Goal: Transaction & Acquisition: Purchase product/service

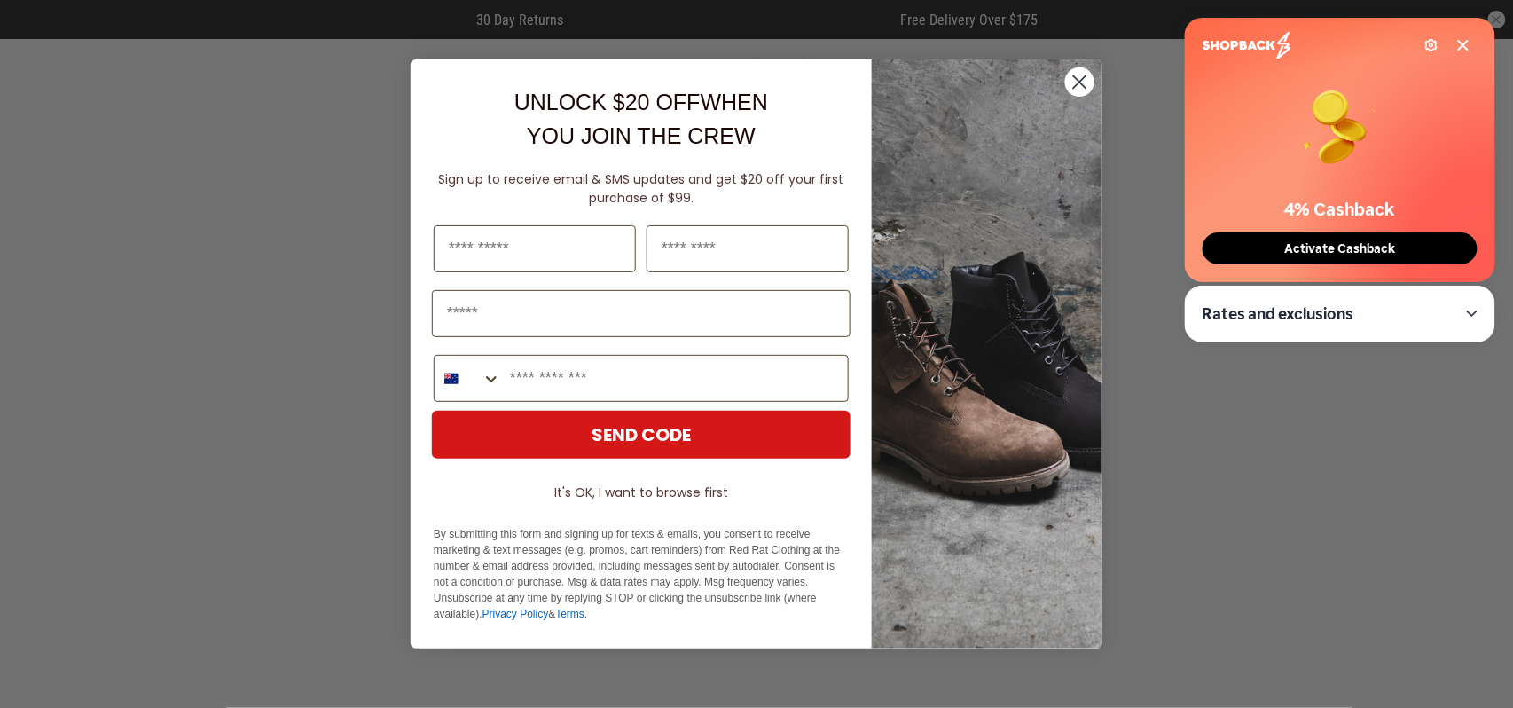
click at [1074, 76] on icon "Close dialog" at bounding box center [1080, 82] width 12 height 12
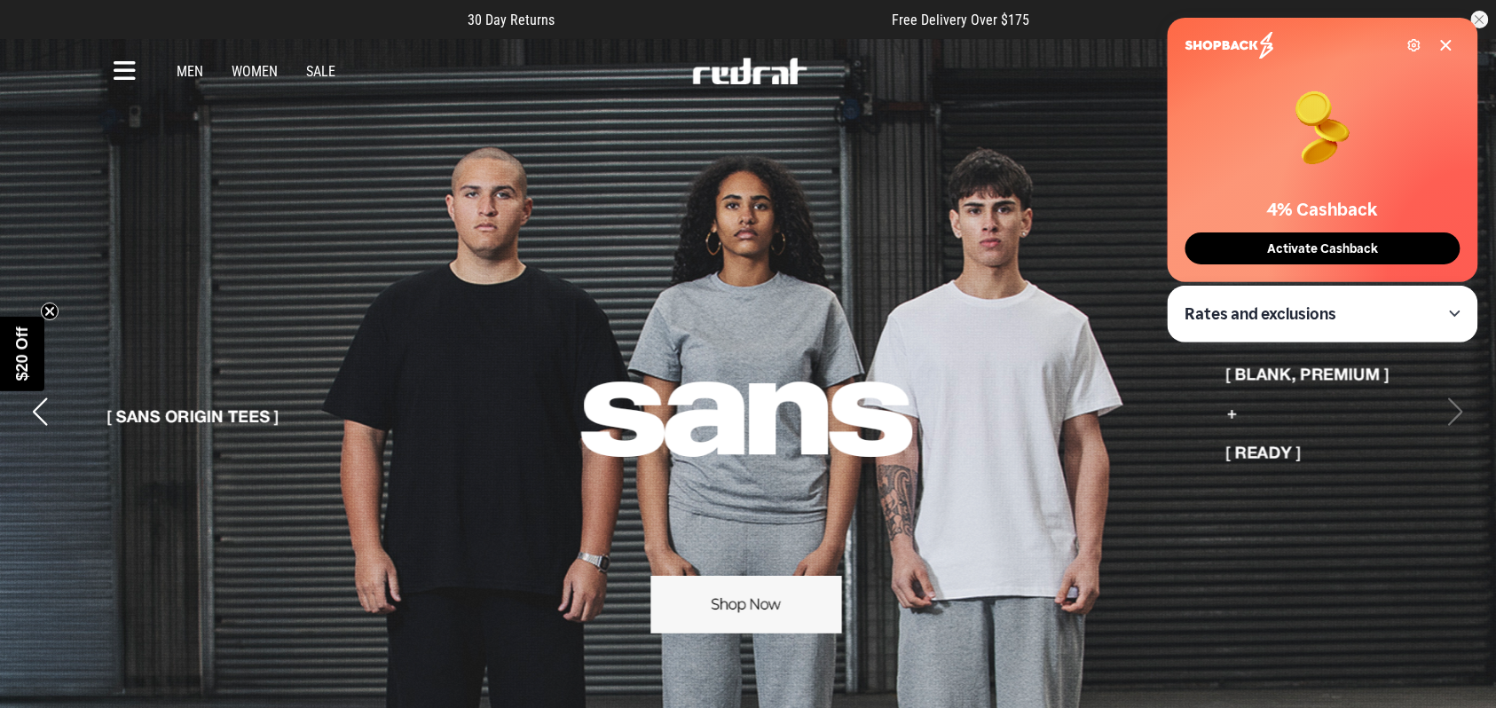
click at [194, 71] on link "Men" at bounding box center [190, 71] width 27 height 17
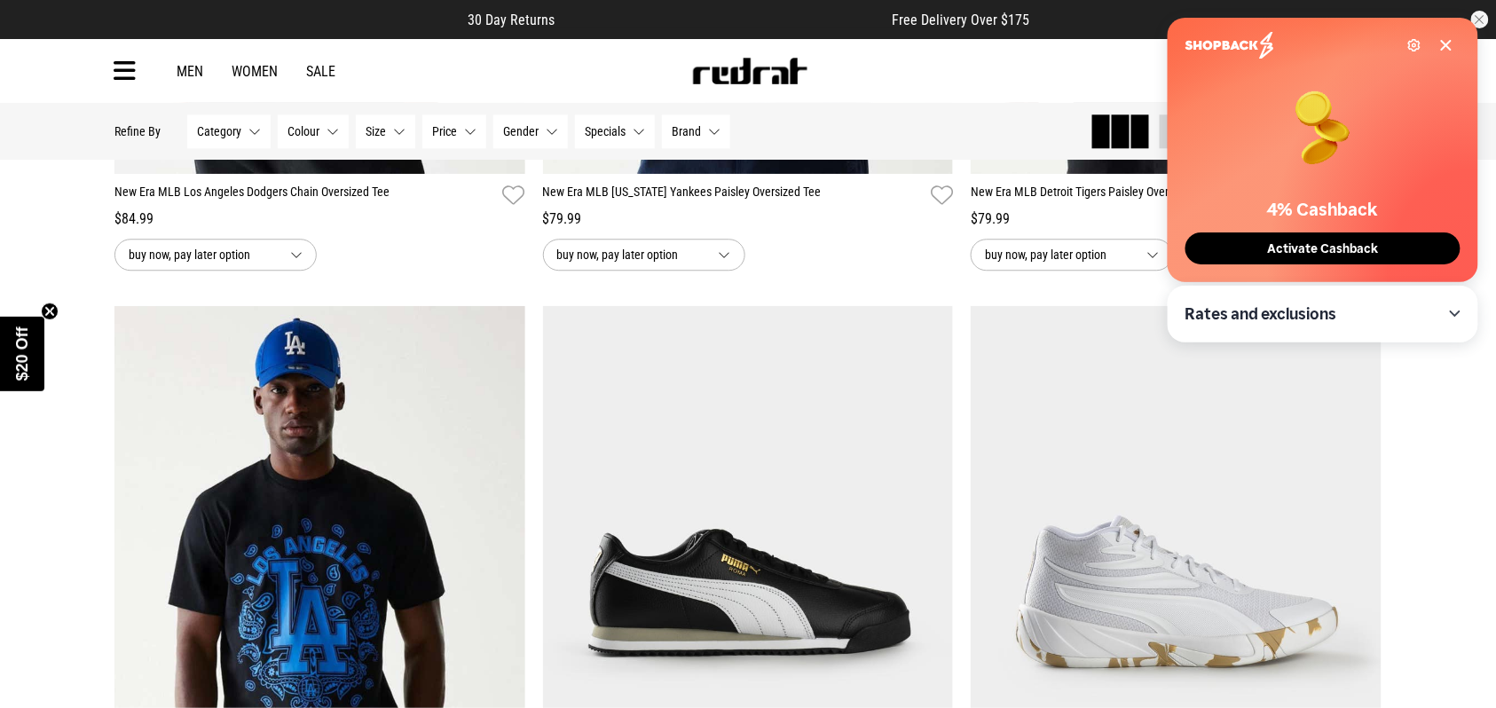
scroll to position [1734, 0]
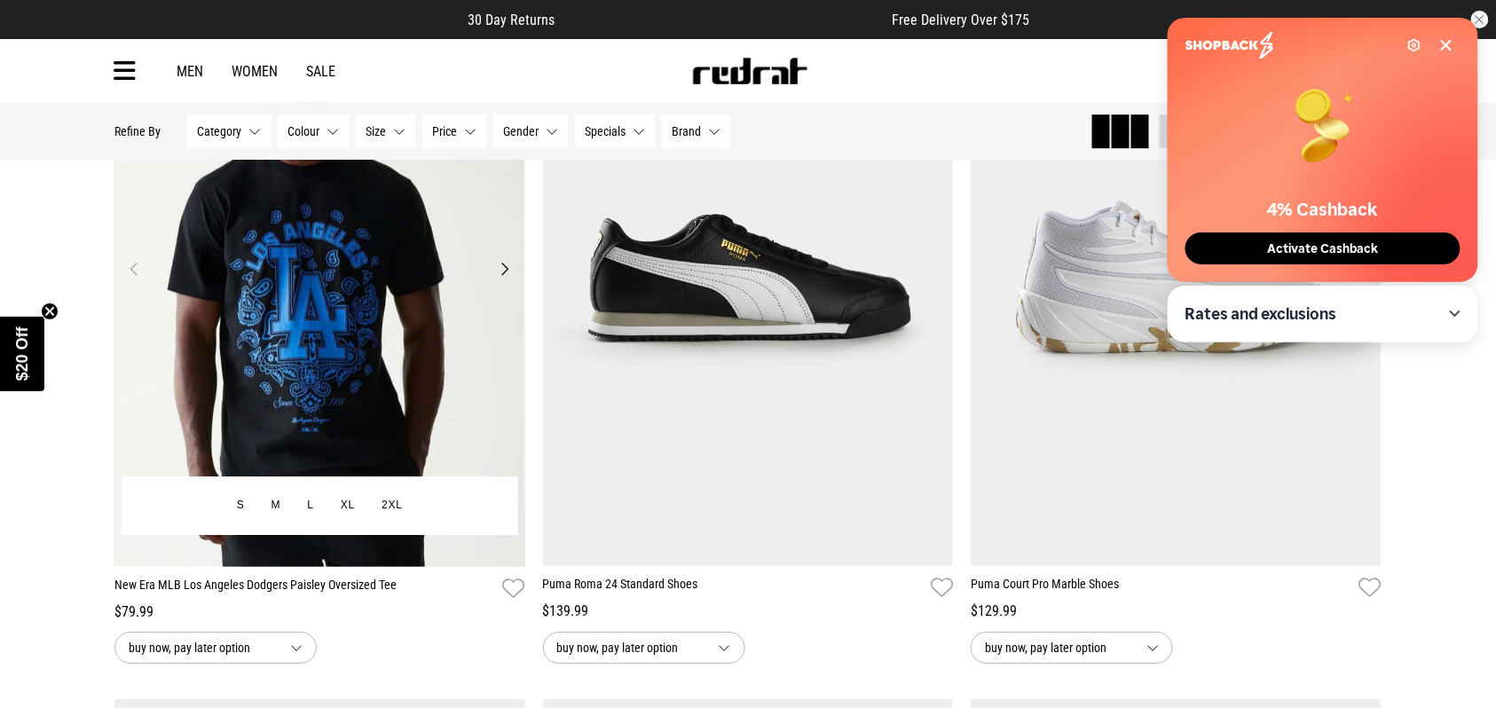
click at [407, 236] on img at bounding box center [319, 278] width 411 height 575
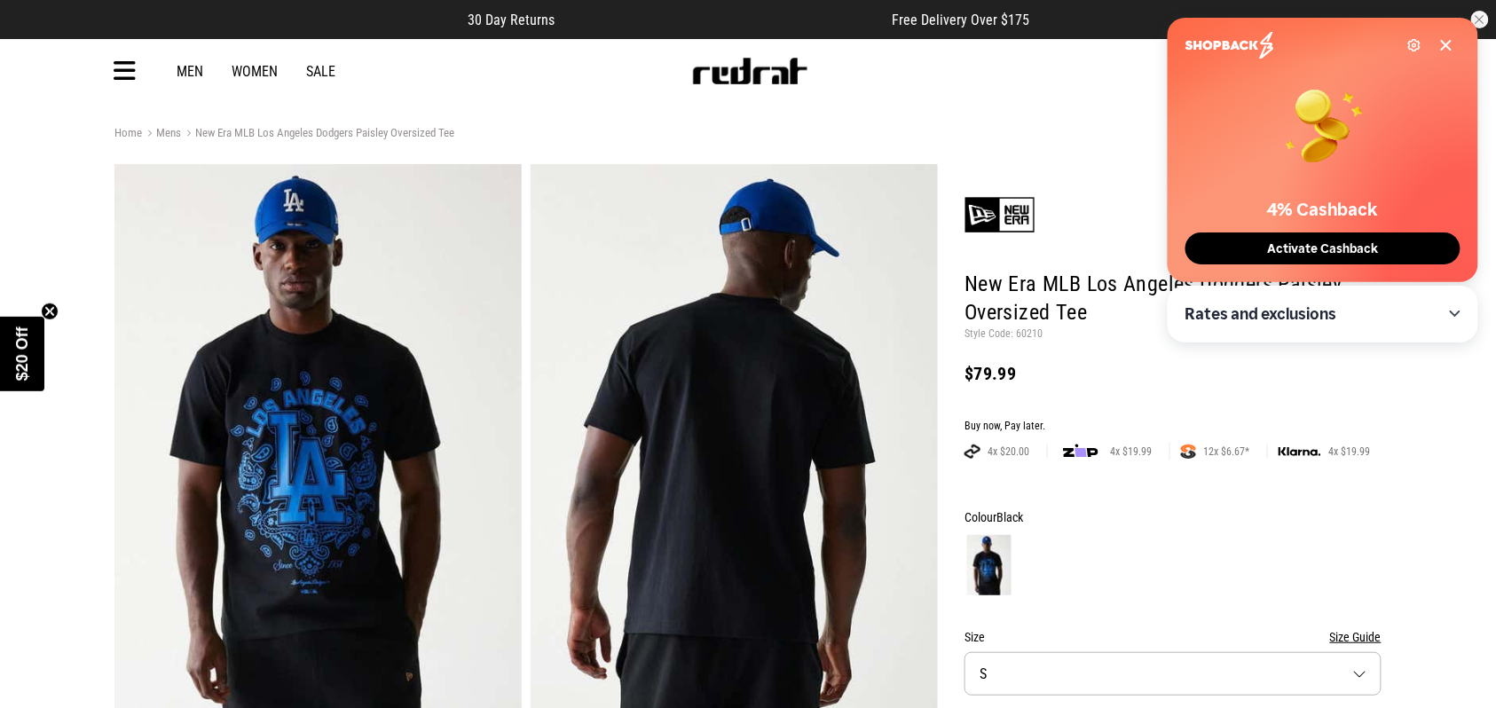
click at [1386, 252] on button "Activate Cashback" at bounding box center [1322, 248] width 275 height 32
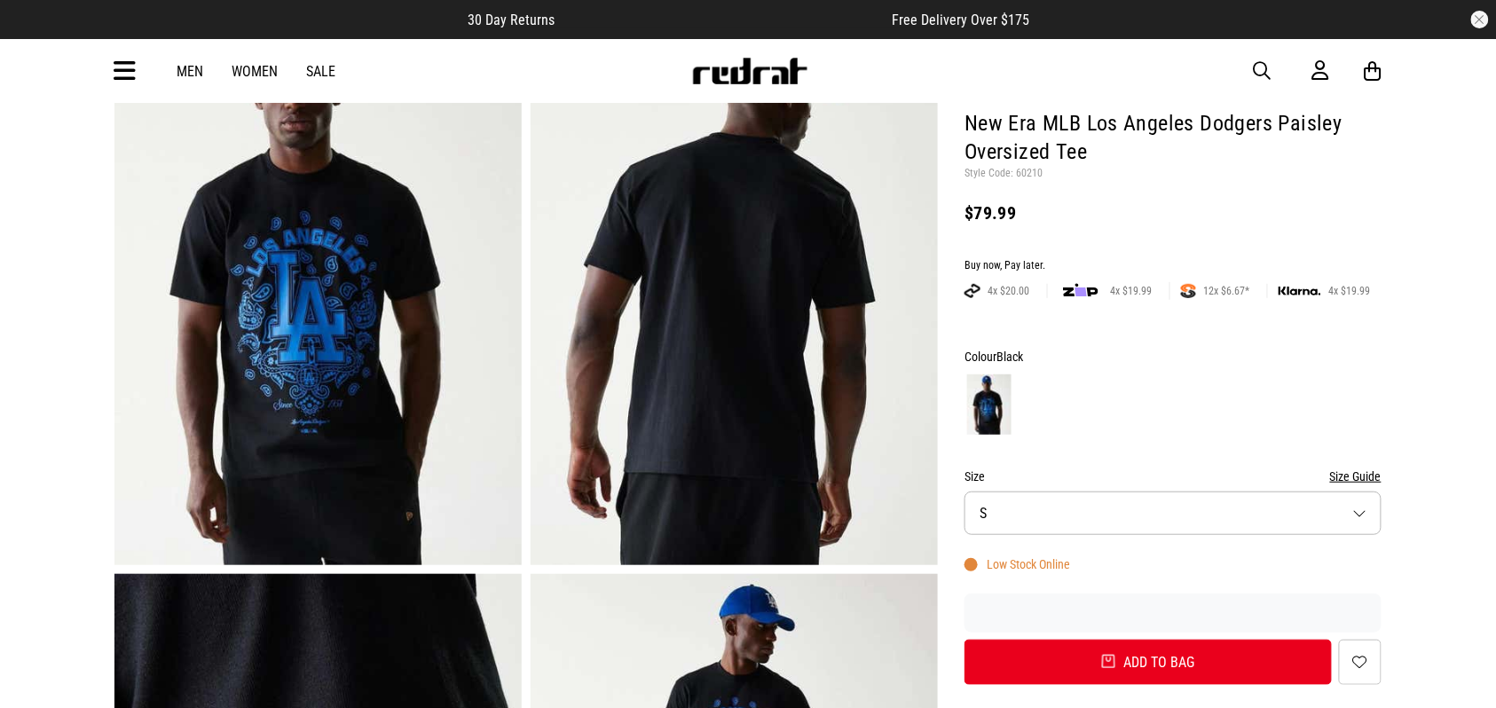
scroll to position [315, 0]
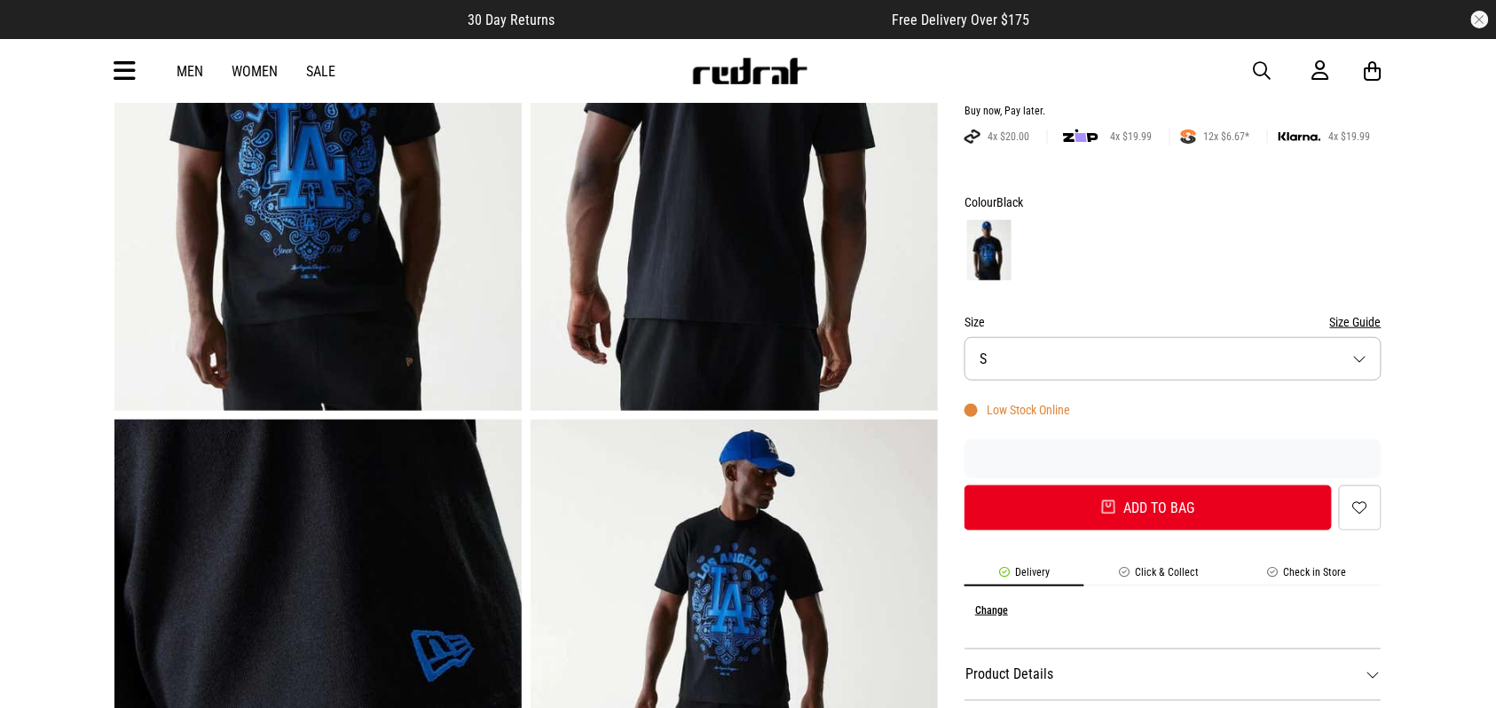
click at [1018, 344] on button "Size S" at bounding box center [1172, 358] width 417 height 43
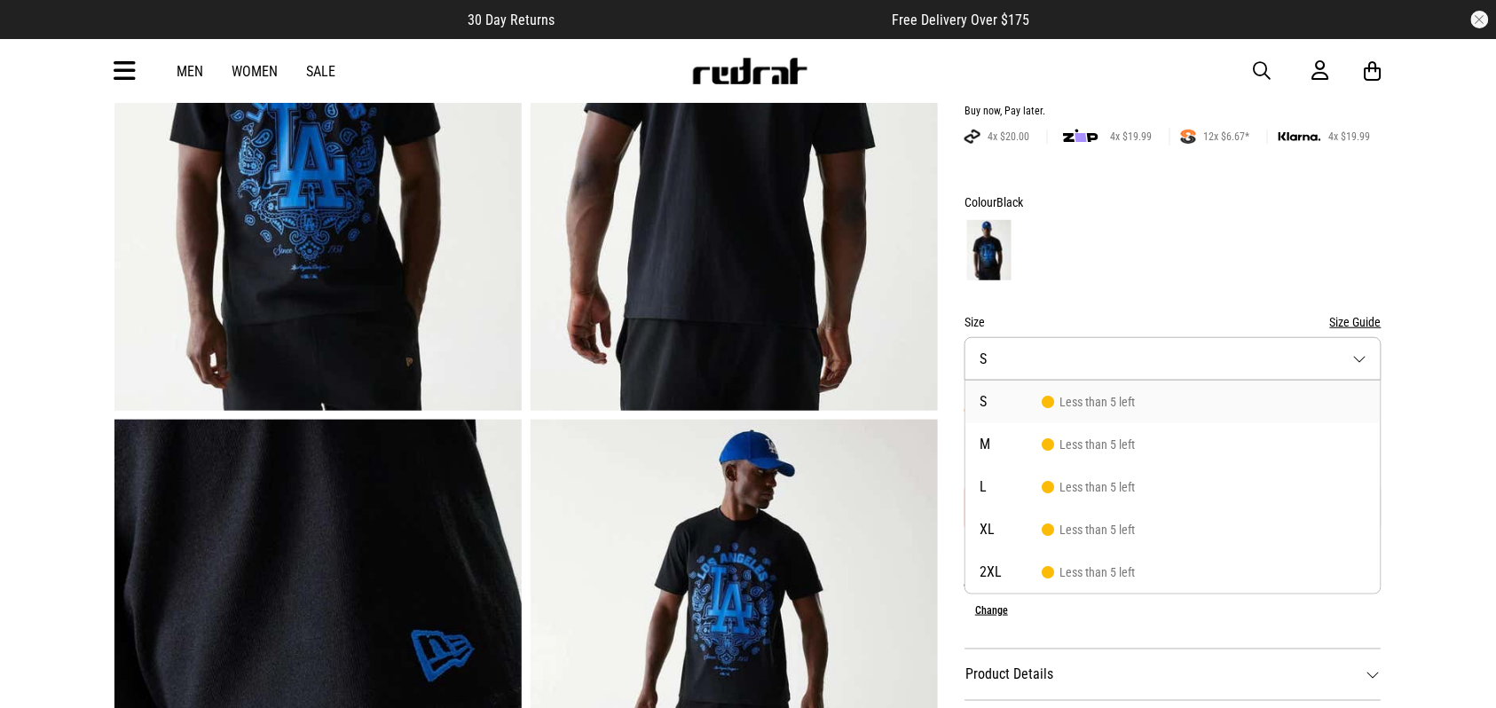
click at [1018, 344] on button "Size S" at bounding box center [1172, 358] width 417 height 43
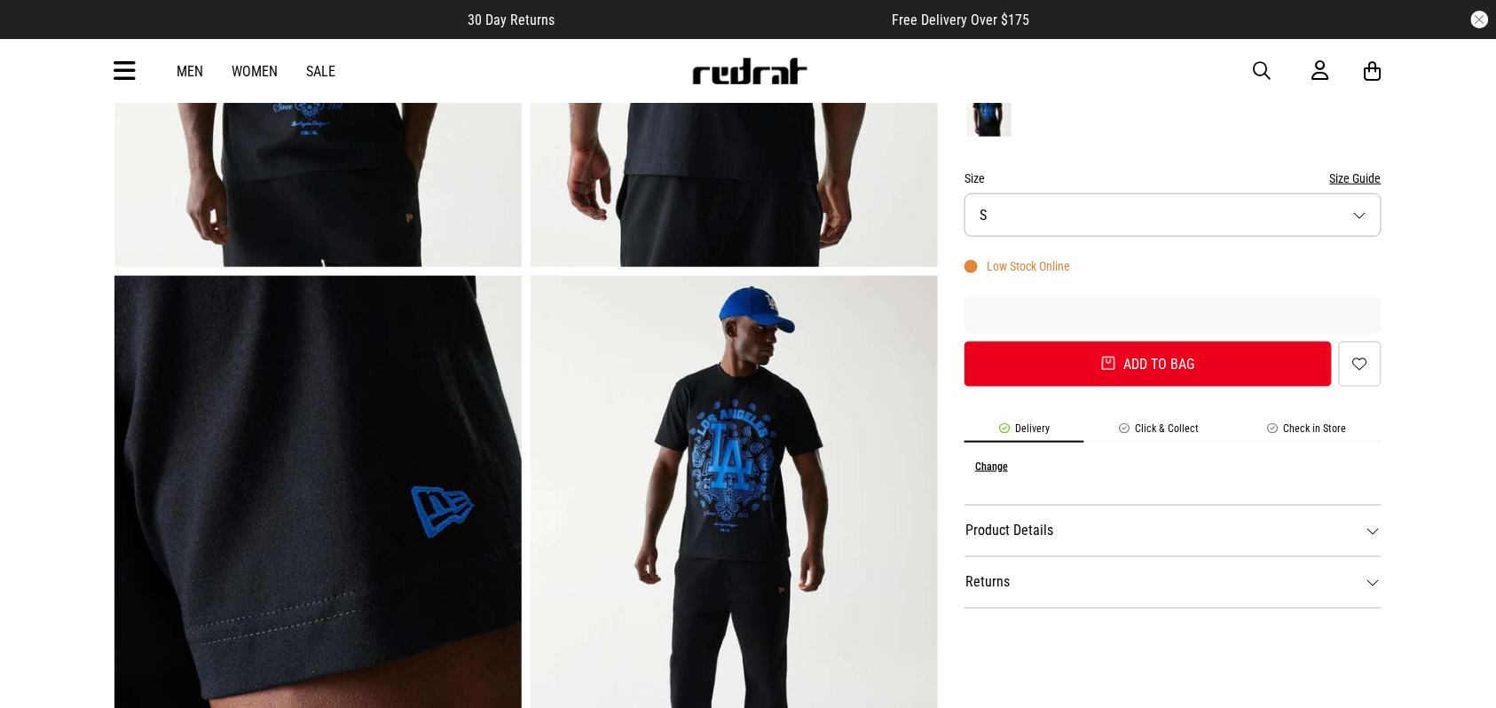
scroll to position [157, 0]
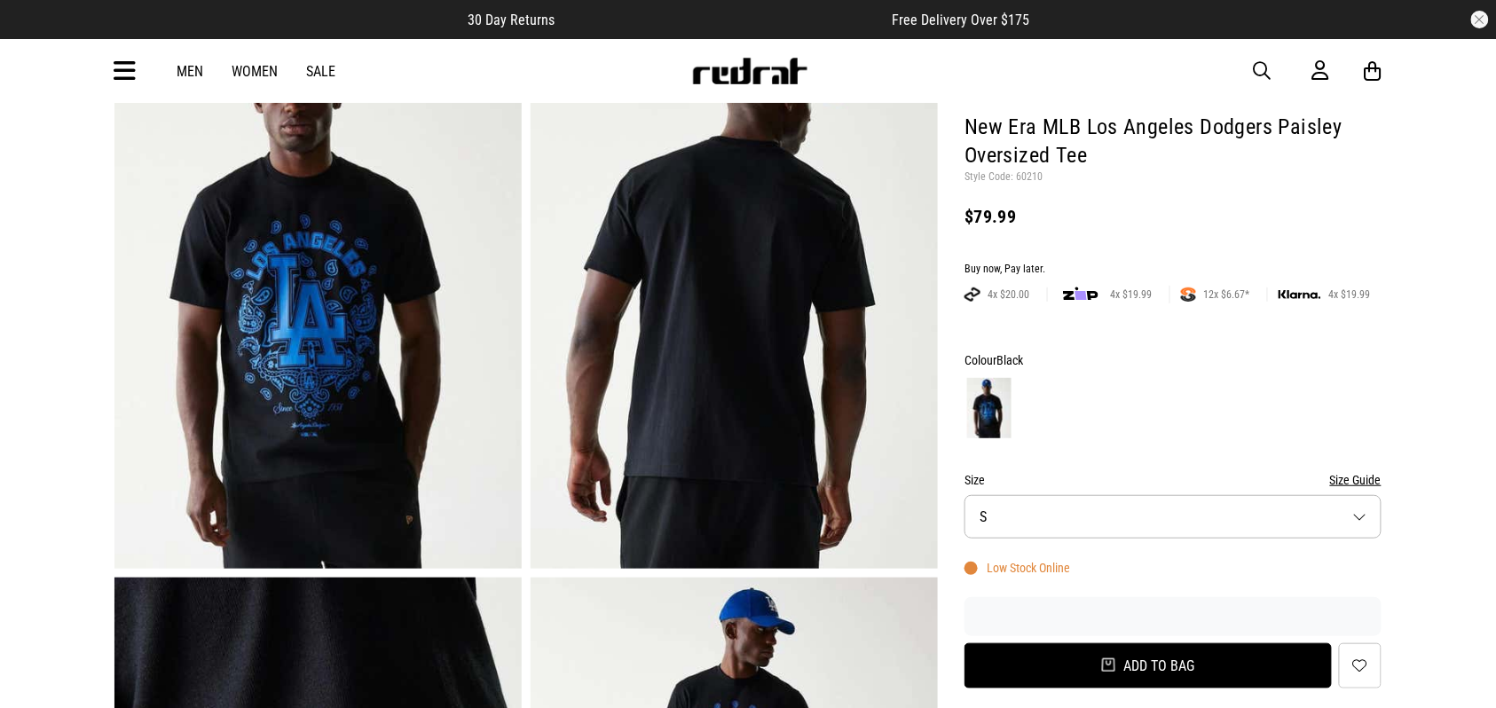
click at [1213, 666] on button "Add to bag" at bounding box center [1147, 665] width 367 height 45
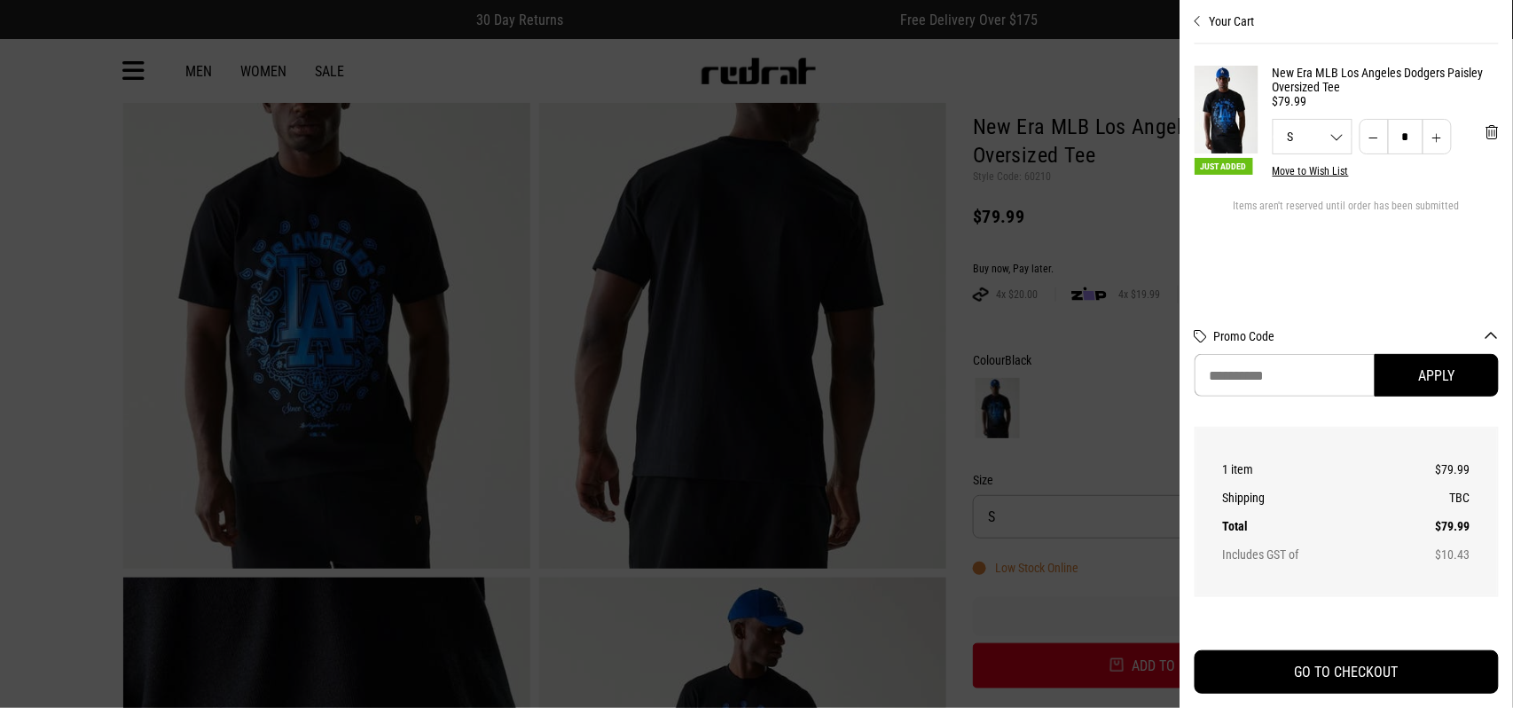
click at [11, 251] on div at bounding box center [756, 354] width 1513 height 708
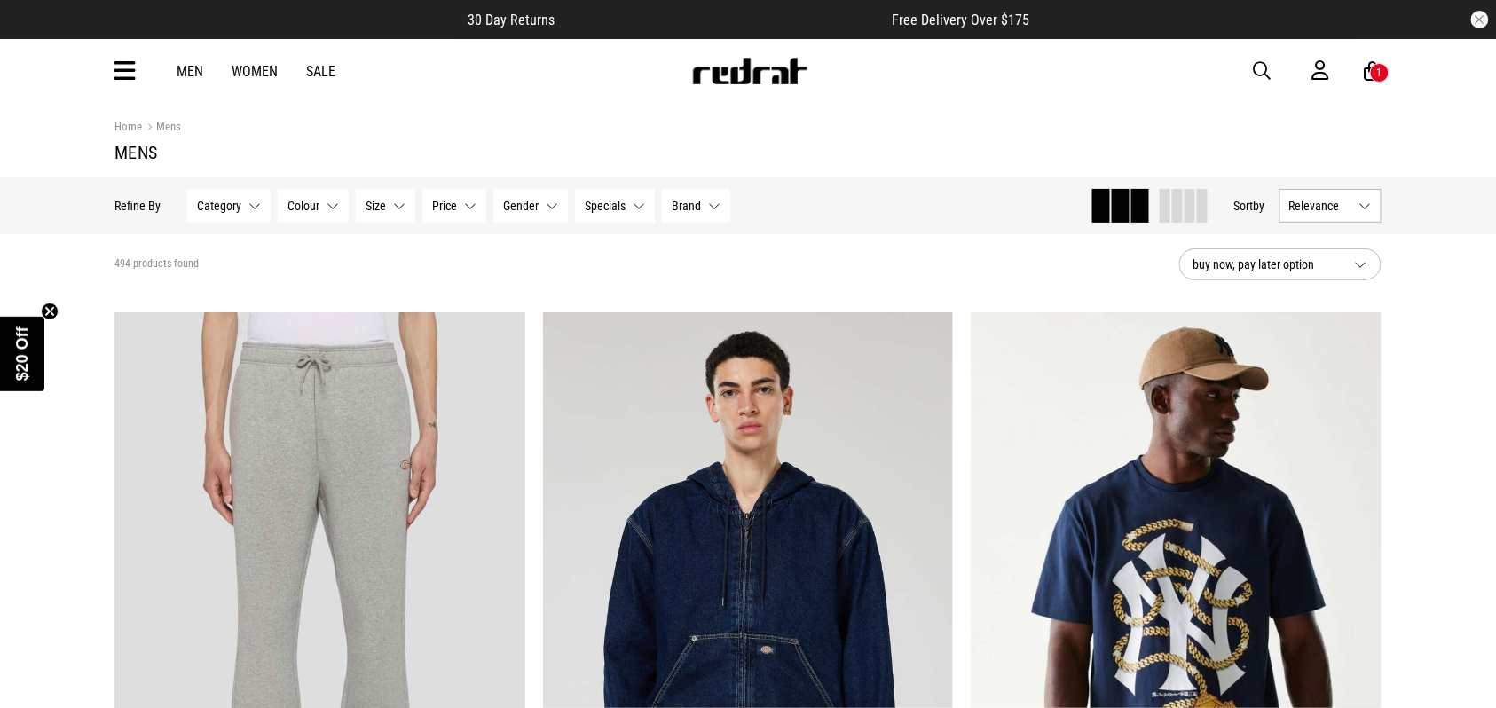
click at [752, 65] on img at bounding box center [749, 71] width 117 height 27
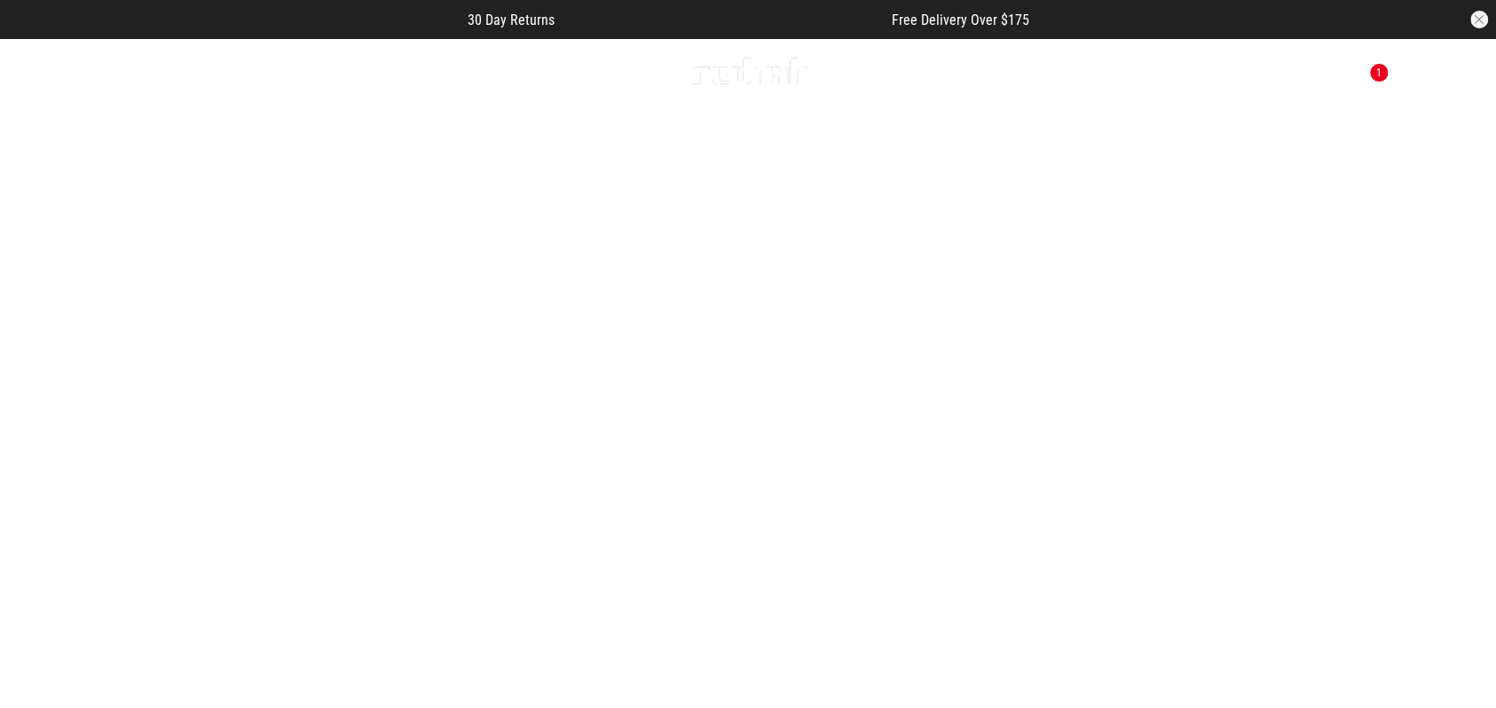
click at [765, 641] on link "1 / 2" at bounding box center [748, 412] width 1497 height 749
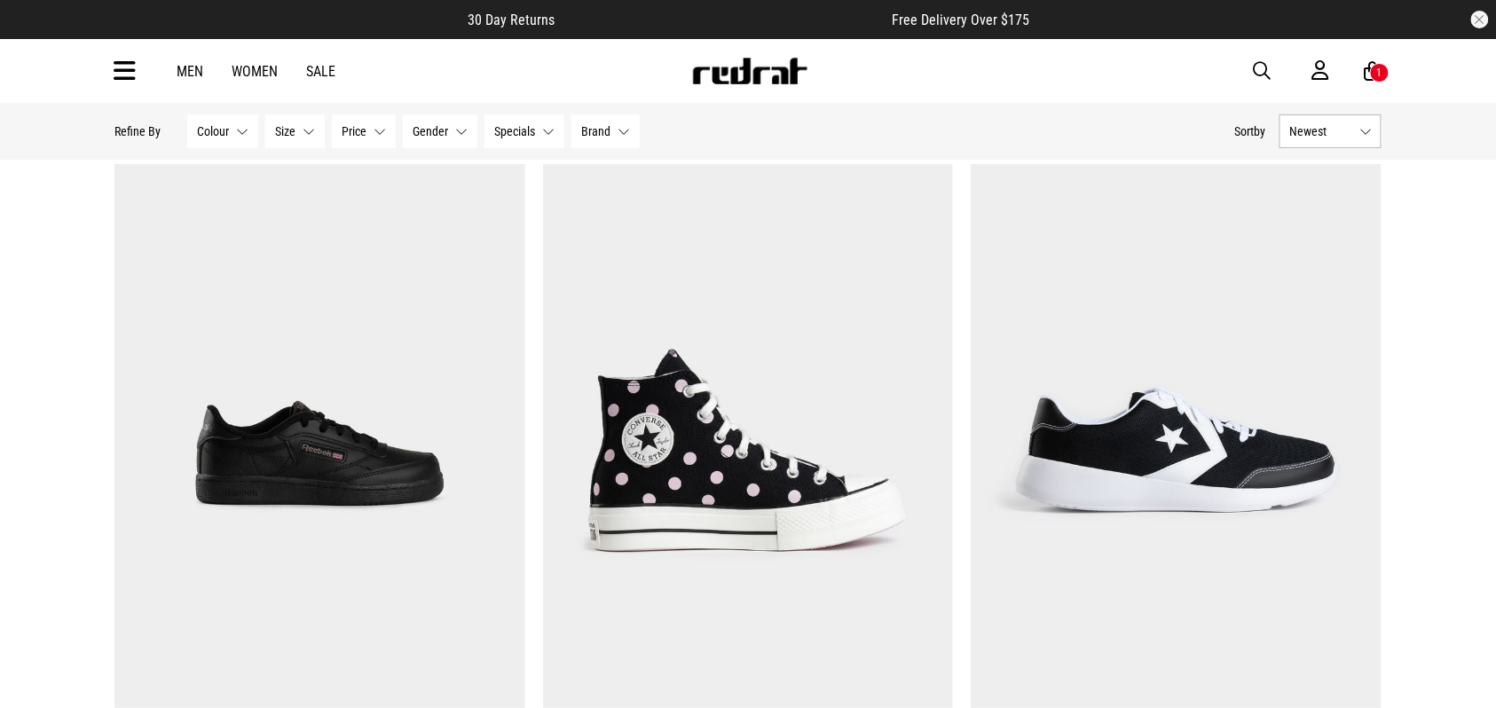
scroll to position [157, 0]
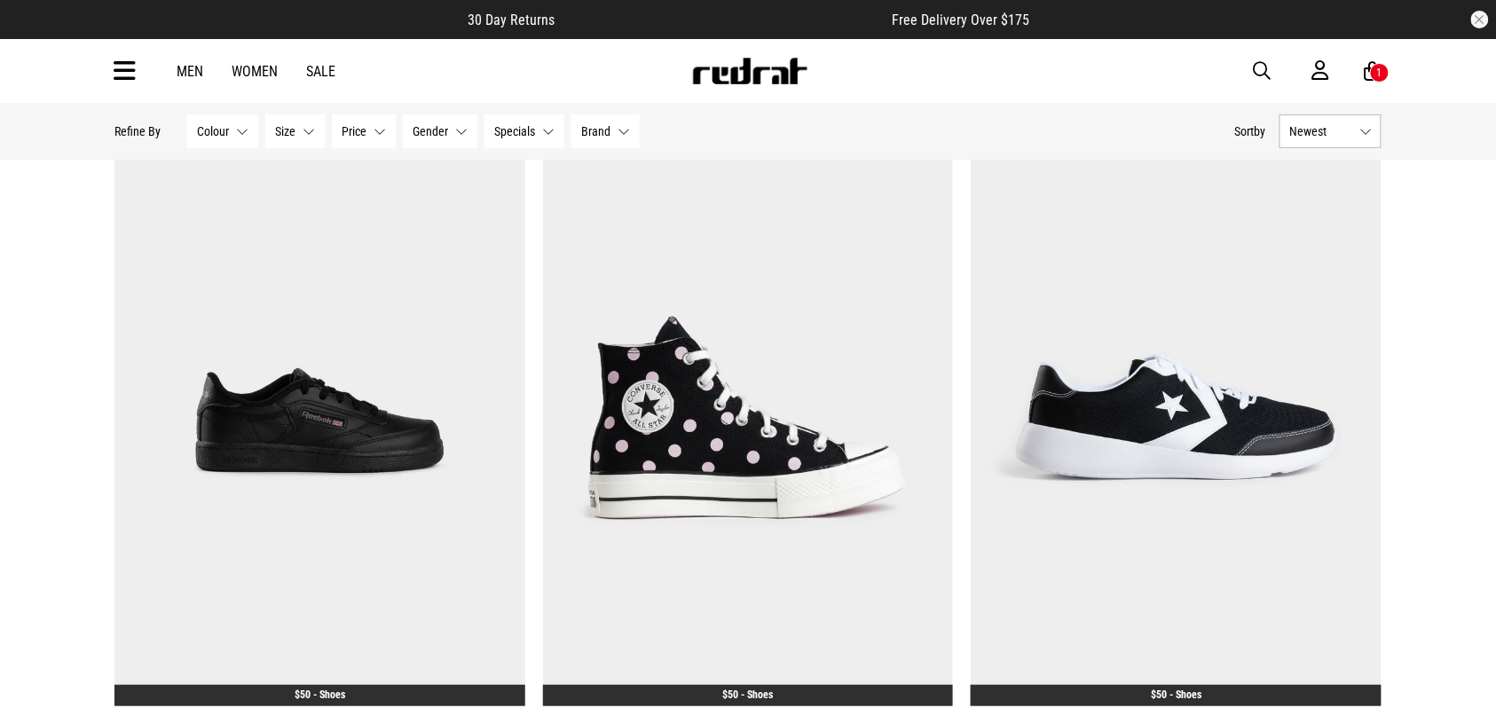
click at [216, 142] on button "Colour None selected" at bounding box center [222, 131] width 71 height 34
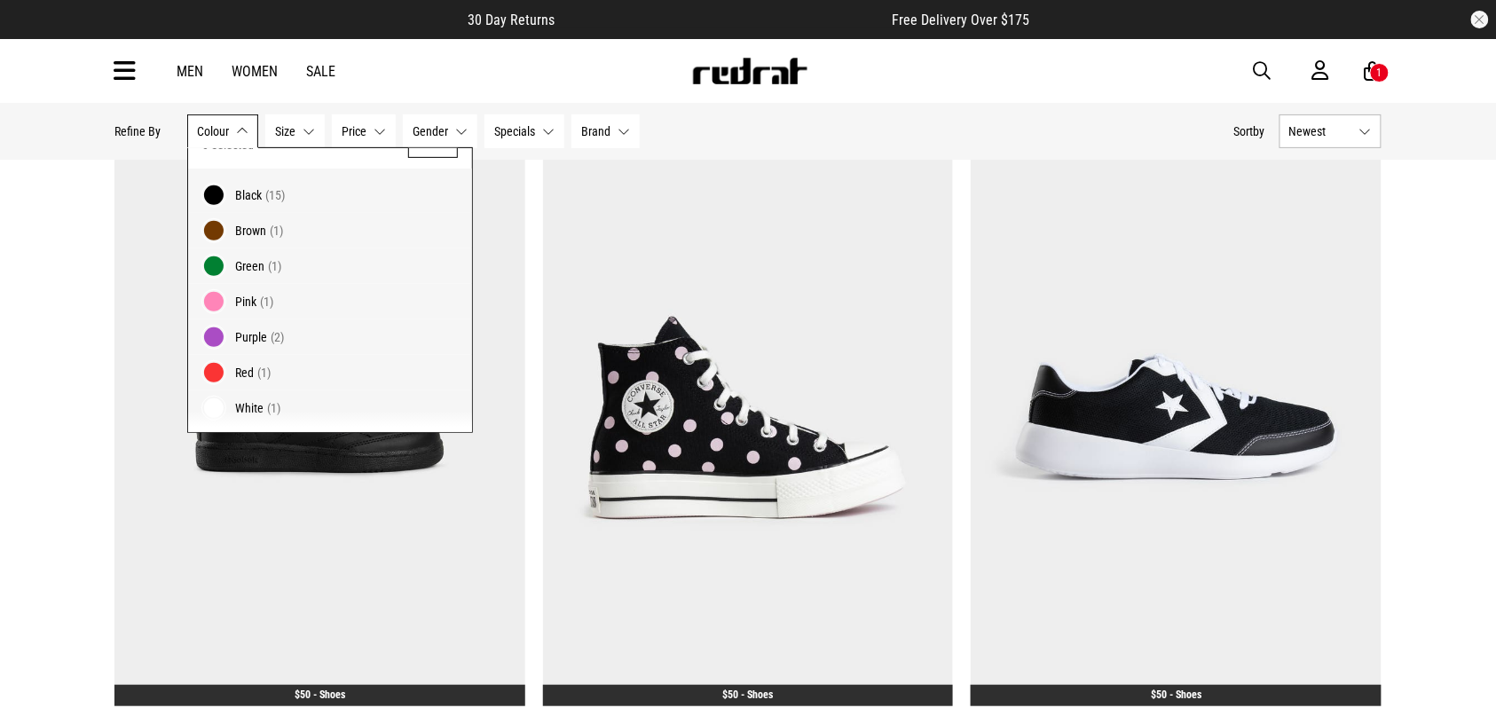
scroll to position [28, 0]
click at [277, 401] on span "(1)" at bounding box center [273, 407] width 13 height 14
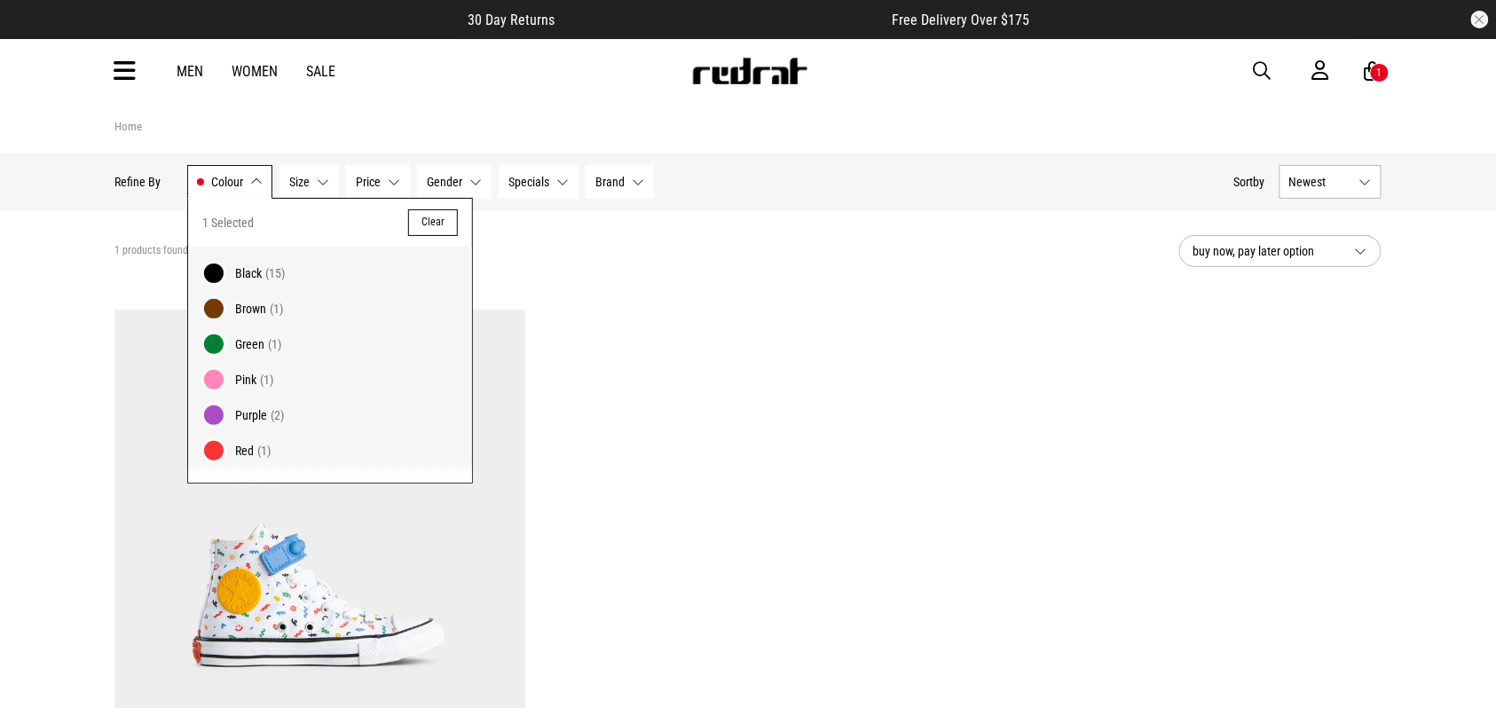
click at [35, 315] on div "**********" at bounding box center [748, 618] width 1496 height 1033
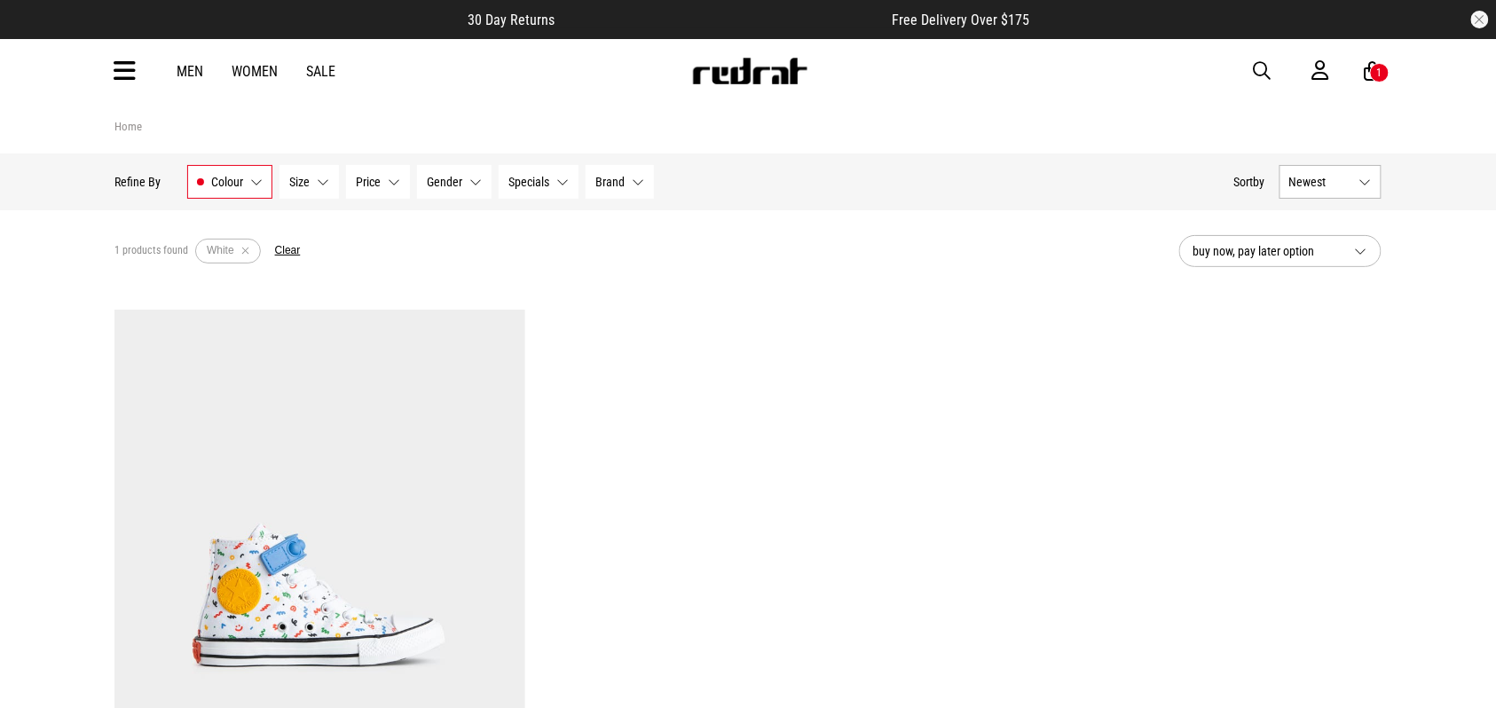
click at [255, 176] on button "Colour White" at bounding box center [229, 182] width 85 height 34
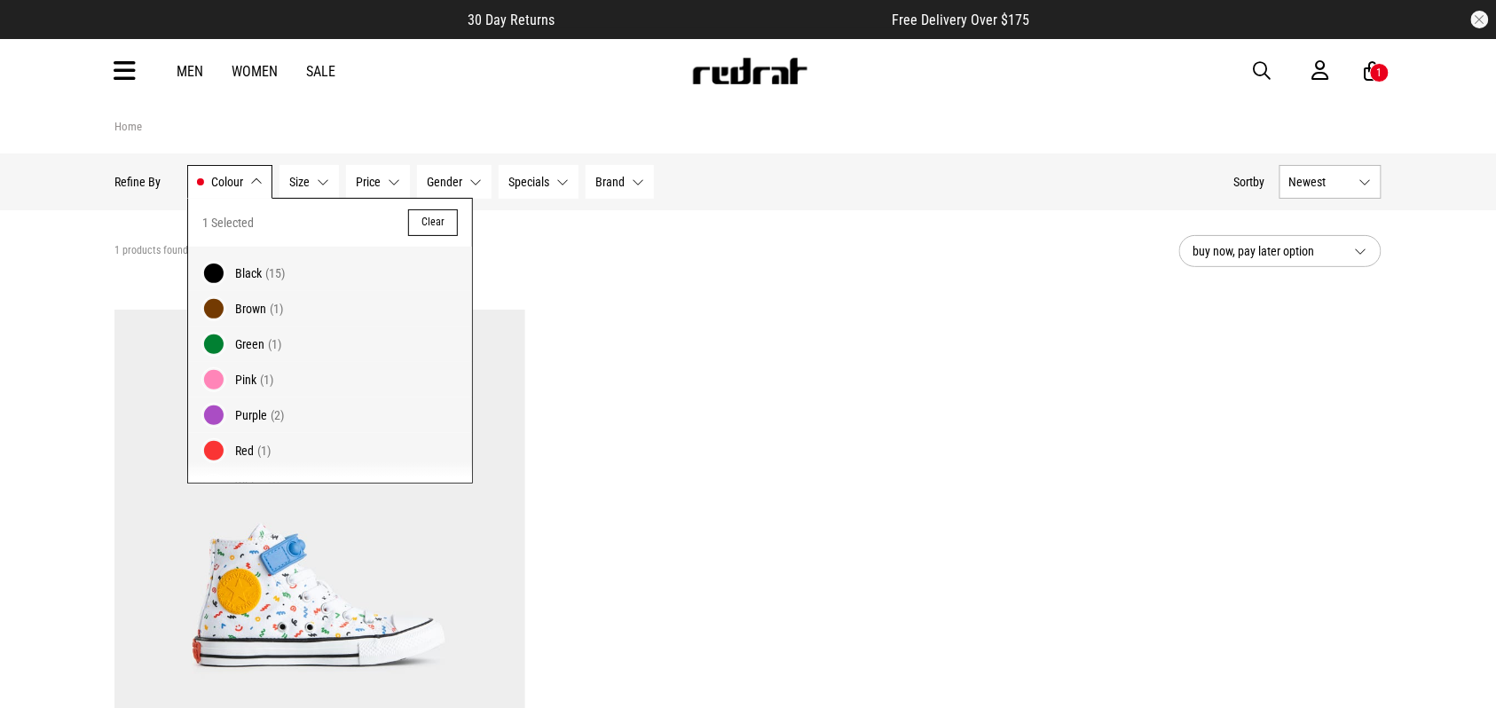
click at [418, 220] on button "Clear" at bounding box center [433, 222] width 50 height 27
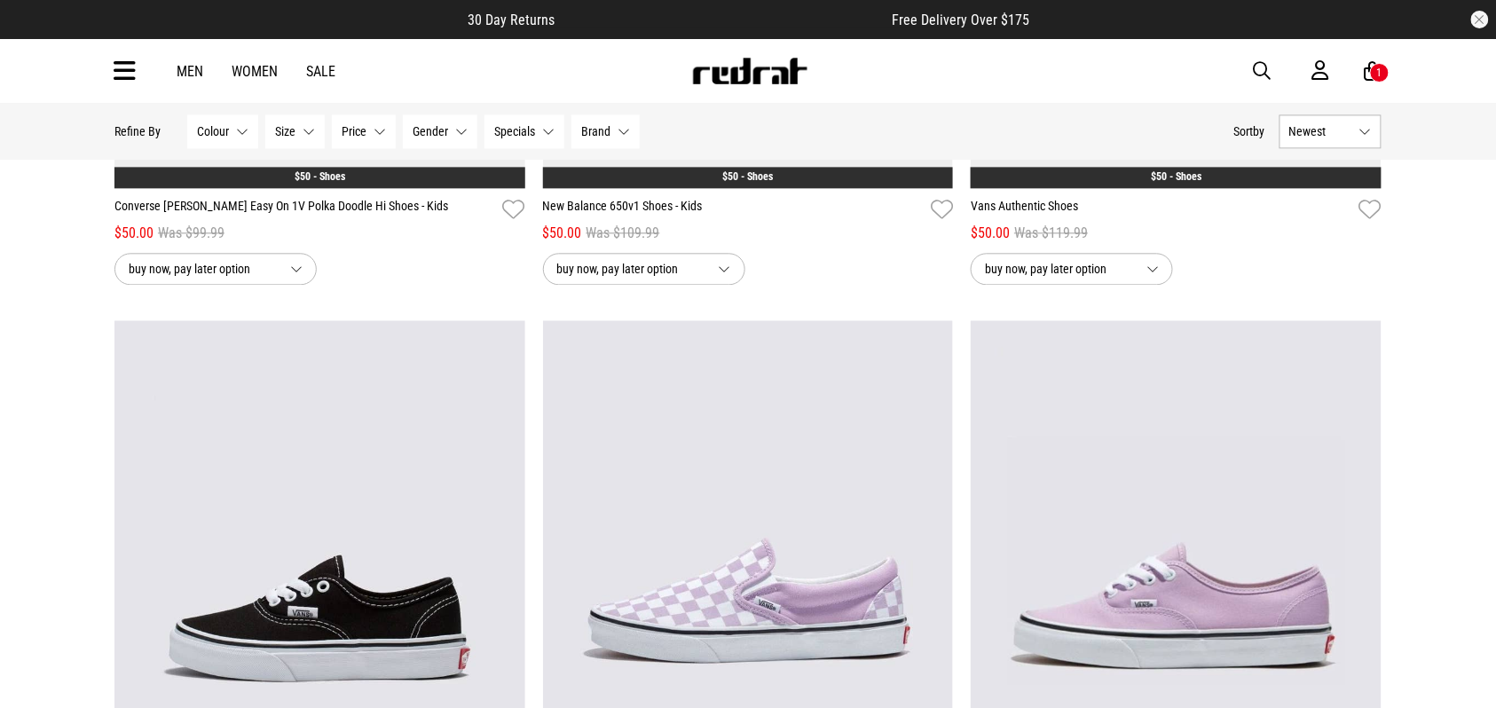
scroll to position [3470, 0]
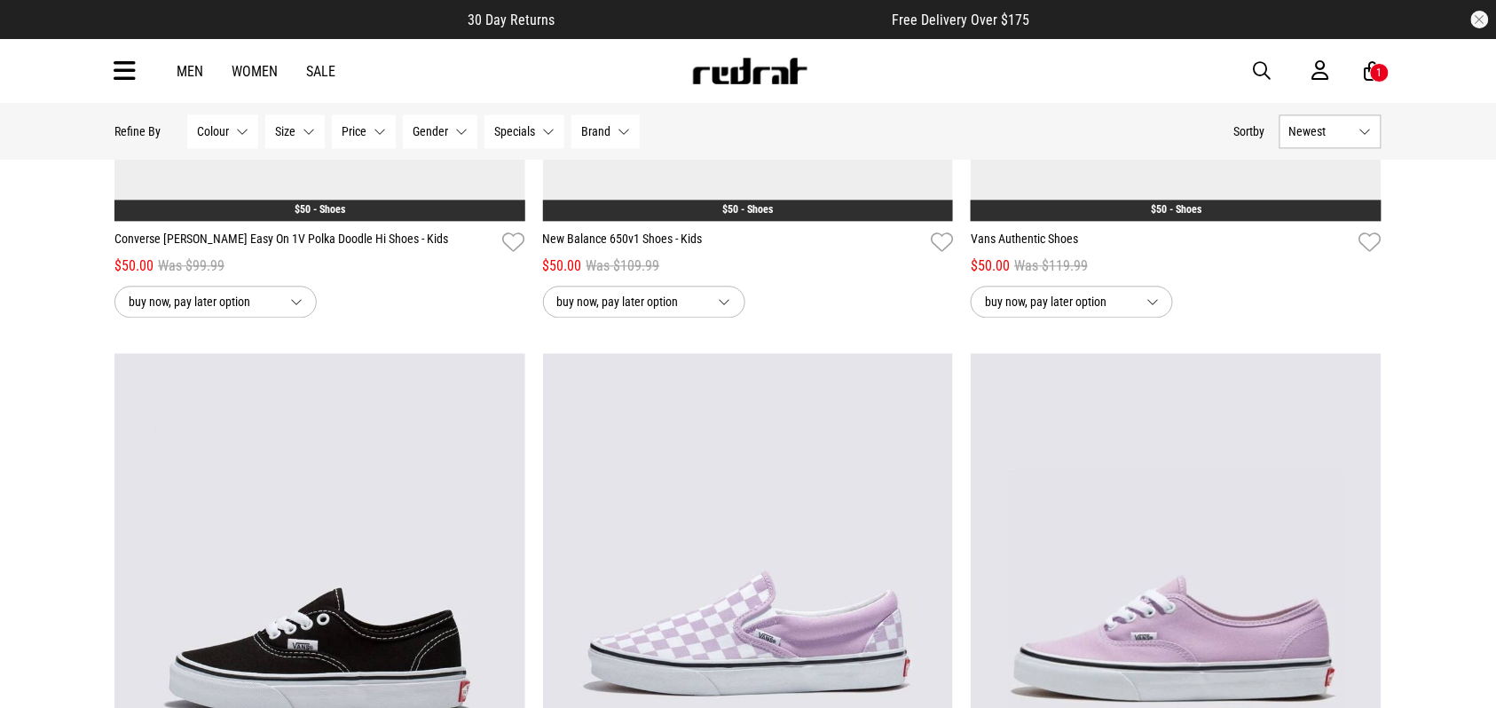
click at [826, 491] on img at bounding box center [748, 640] width 411 height 575
